Goal: Transaction & Acquisition: Subscribe to service/newsletter

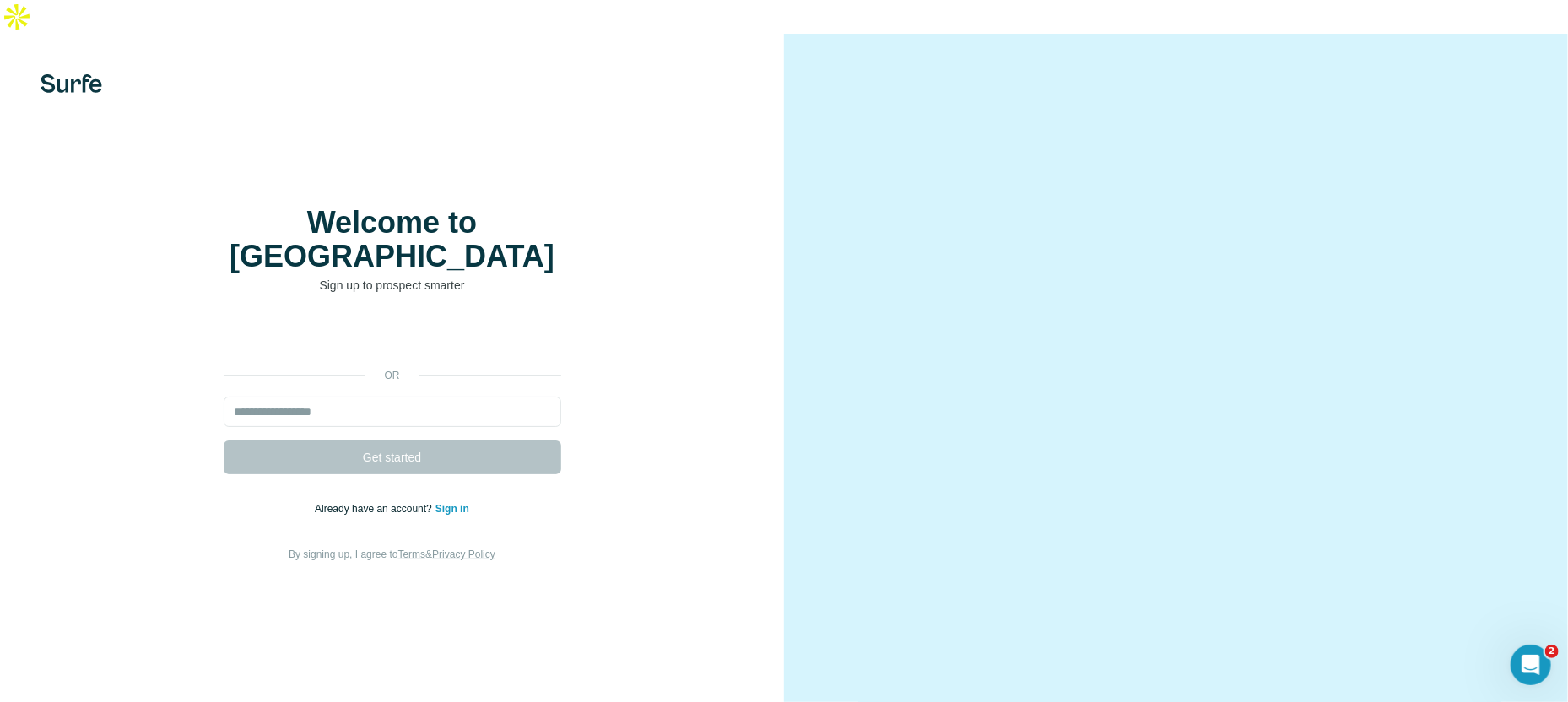
scroll to position [9, 0]
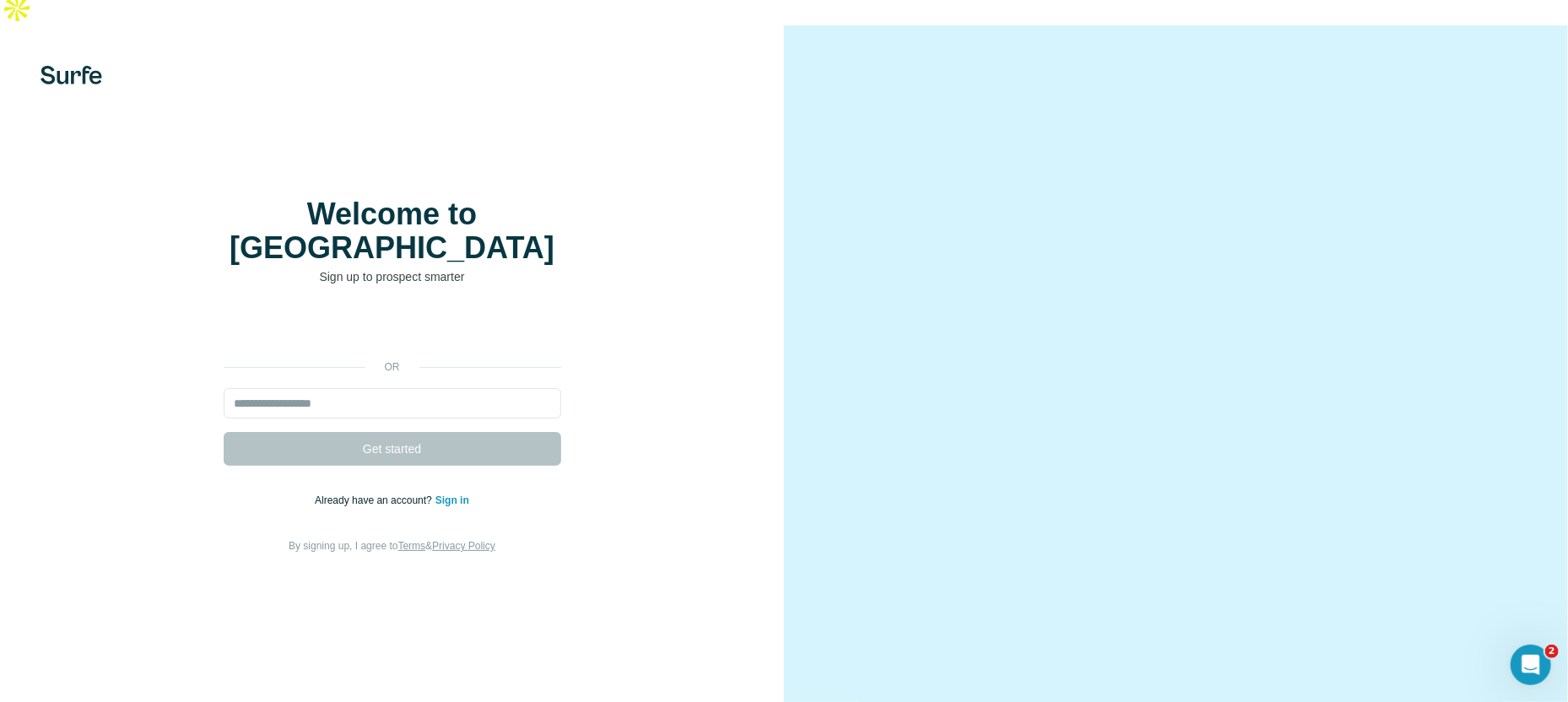
click at [353, 359] on div "or" at bounding box center [393, 366] width 338 height 15
click at [330, 388] on input "email" at bounding box center [393, 403] width 338 height 30
type input "**********"
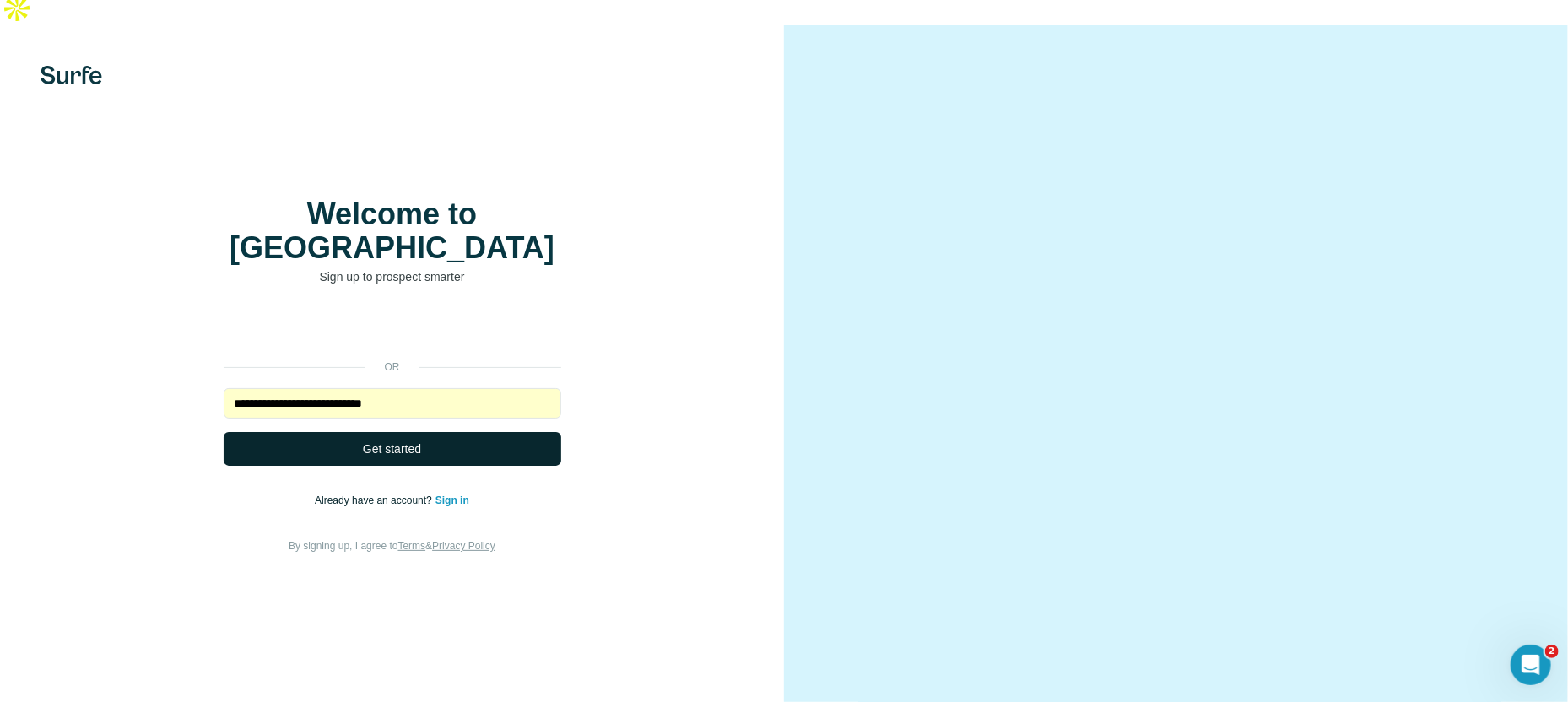
click at [404, 440] on span "Get started" at bounding box center [391, 448] width 58 height 17
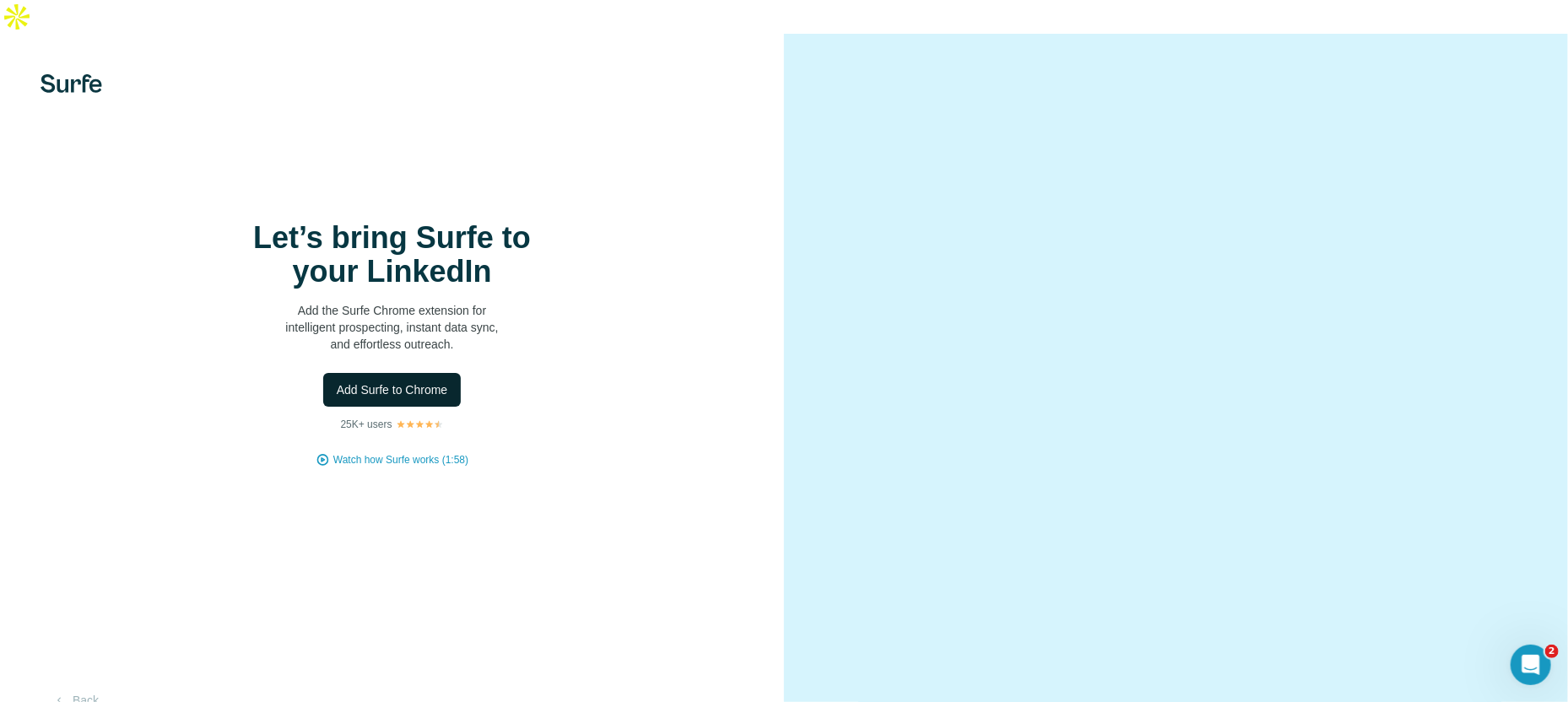
click at [405, 400] on button "Add Surfe to Chrome" at bounding box center [392, 390] width 139 height 33
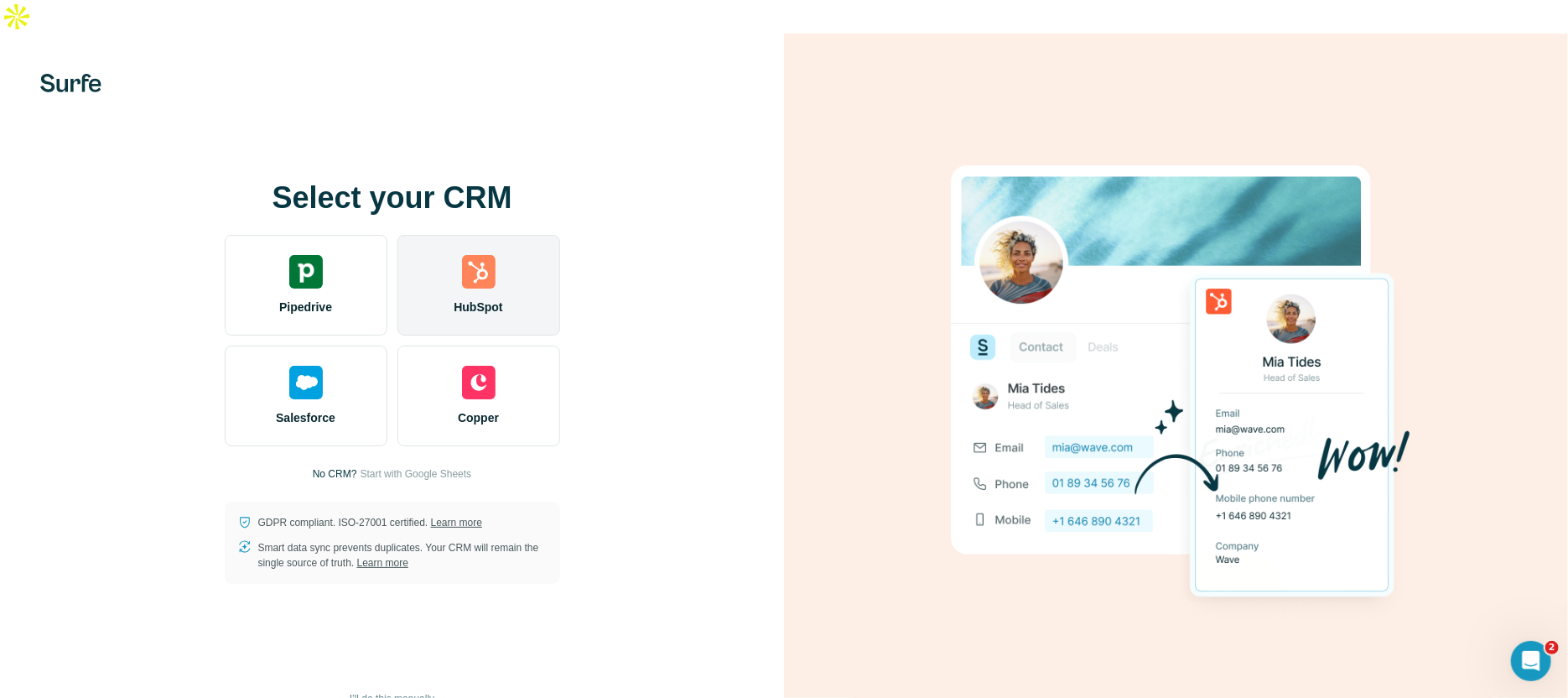
click at [454, 242] on div "HubSpot" at bounding box center [478, 284] width 163 height 101
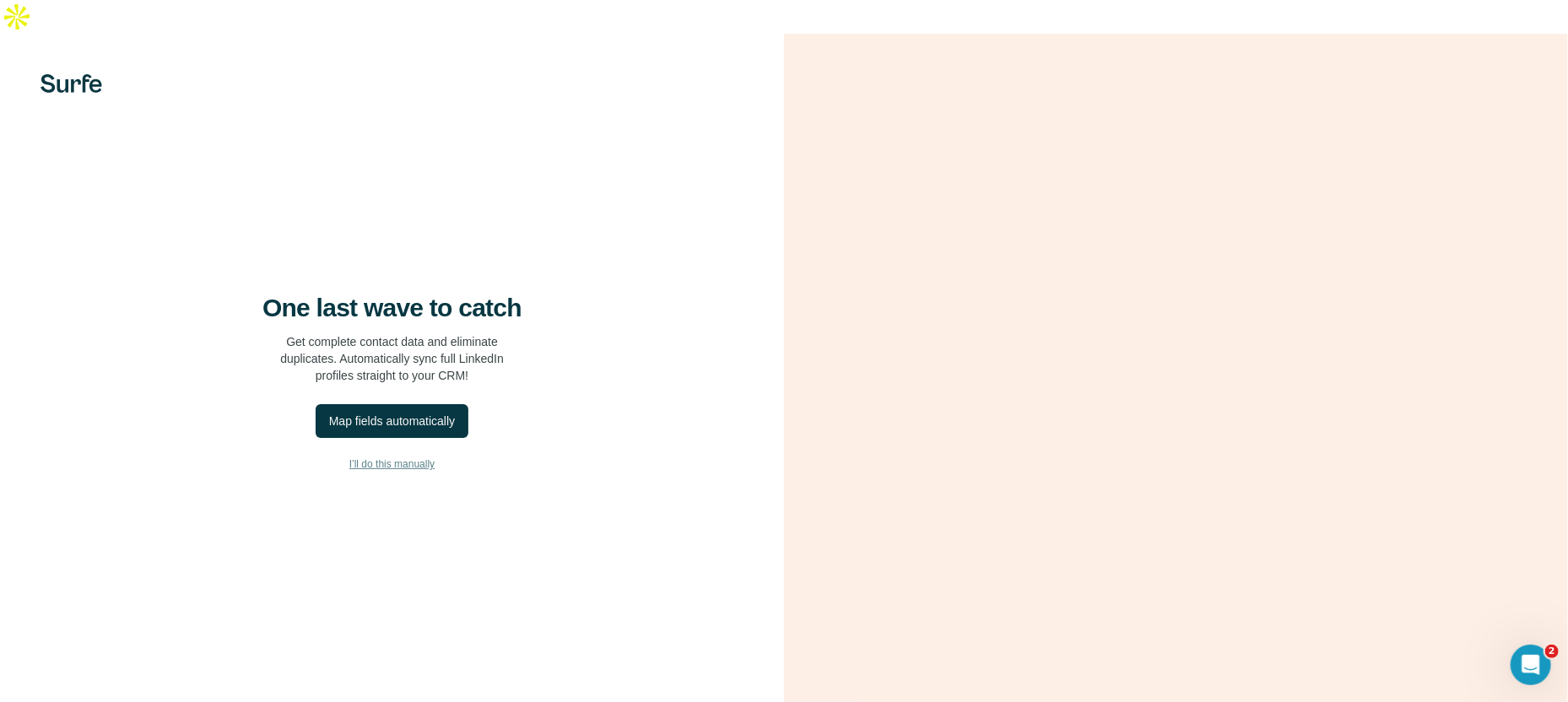
click at [413, 457] on span "I’ll do this manually" at bounding box center [392, 463] width 85 height 15
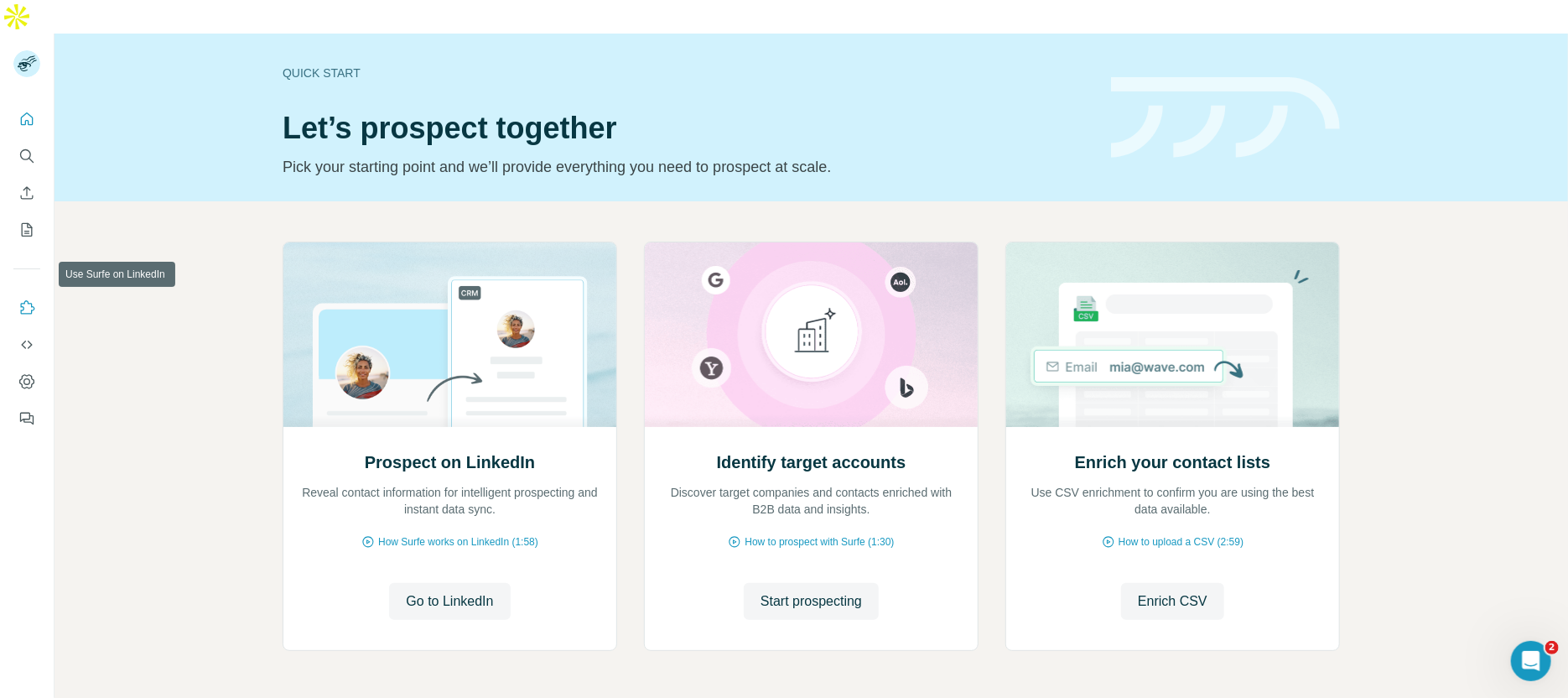
click at [32, 293] on button "Use Surfe on LinkedIn" at bounding box center [26, 308] width 26 height 30
click at [32, 374] on icon "Dashboard" at bounding box center [26, 381] width 15 height 15
